Goal: Information Seeking & Learning: Learn about a topic

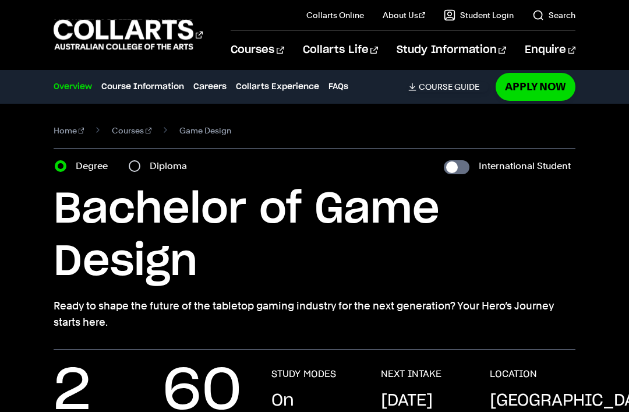
click at [461, 169] on input "International Student" at bounding box center [457, 167] width 26 height 14
checkbox input "true"
click at [455, 164] on input "International Student" at bounding box center [457, 167] width 26 height 14
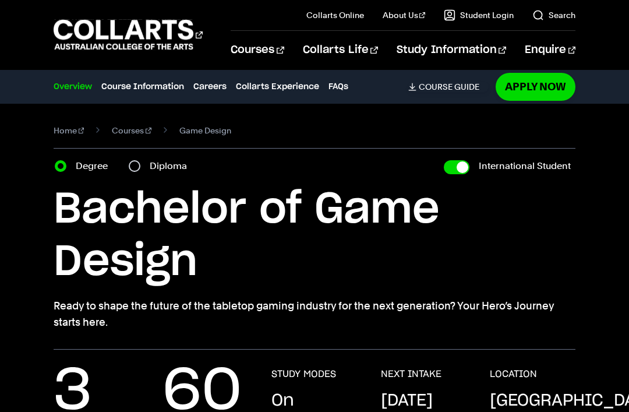
checkbox input "false"
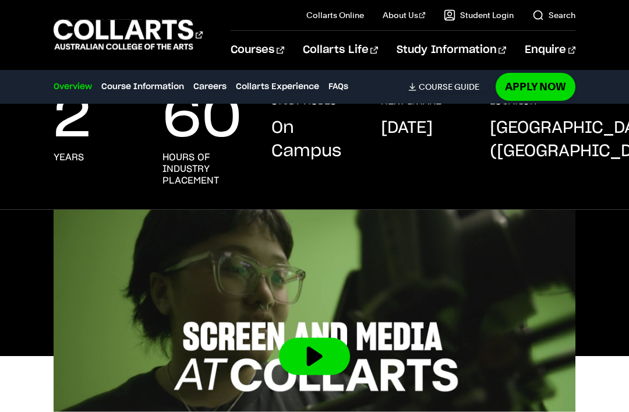
scroll to position [289, 0]
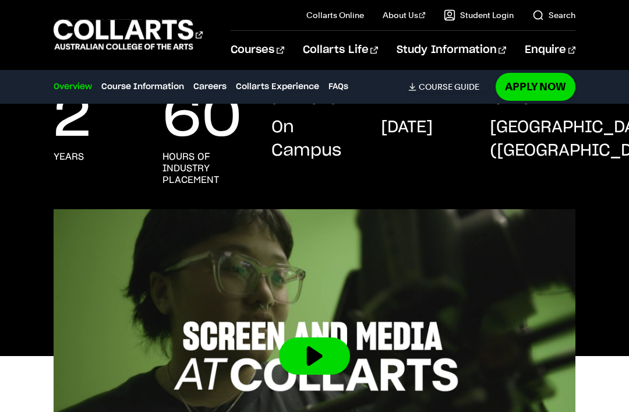
click at [324, 333] on img at bounding box center [315, 356] width 522 height 294
click at [327, 331] on img at bounding box center [315, 356] width 522 height 294
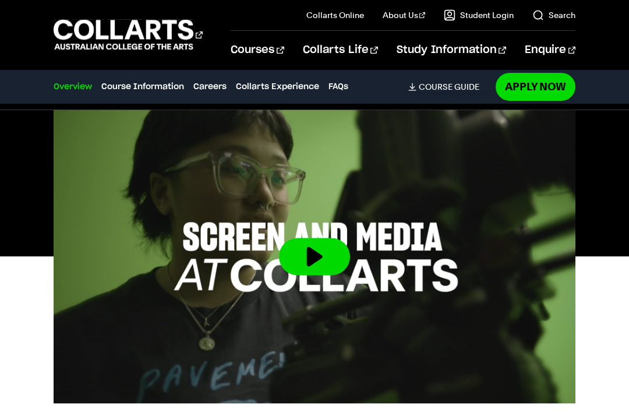
click at [298, 261] on button at bounding box center [314, 256] width 71 height 37
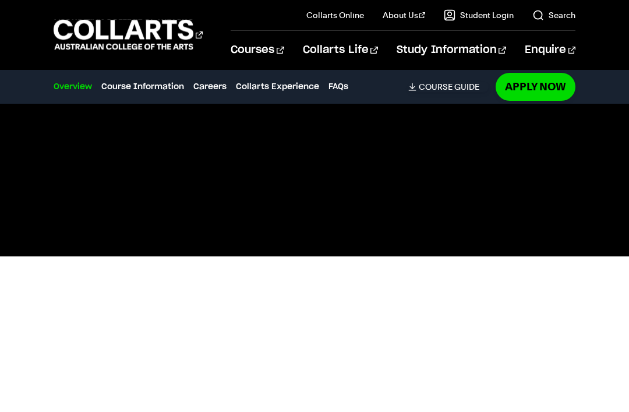
scroll to position [30, 0]
